Goal: Navigation & Orientation: Find specific page/section

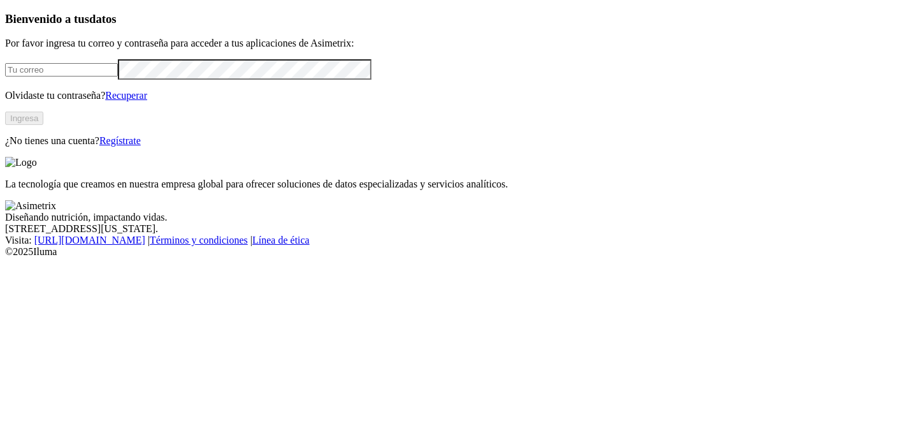
click at [118, 76] on input "email" at bounding box center [61, 69] width 113 height 13
click at [522, 190] on p "La tecnología que creamos en nuestra empresa global para ofrecer soluciones de …" at bounding box center [453, 183] width 896 height 11
click at [118, 76] on input "email" at bounding box center [61, 69] width 113 height 13
type input "[PERSON_NAME][EMAIL_ADDRESS][PERSON_NAME][DOMAIN_NAME]"
click at [43, 125] on button "Ingresa" at bounding box center [24, 117] width 38 height 13
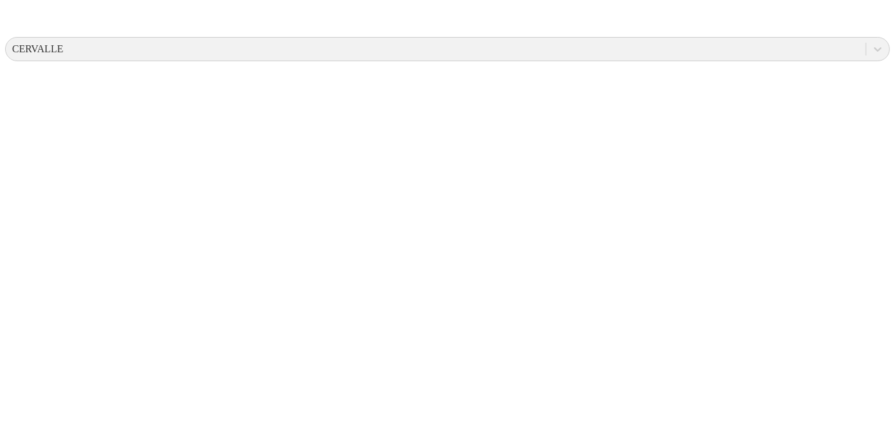
scroll to position [533, 0]
